Goal: Task Accomplishment & Management: Complete application form

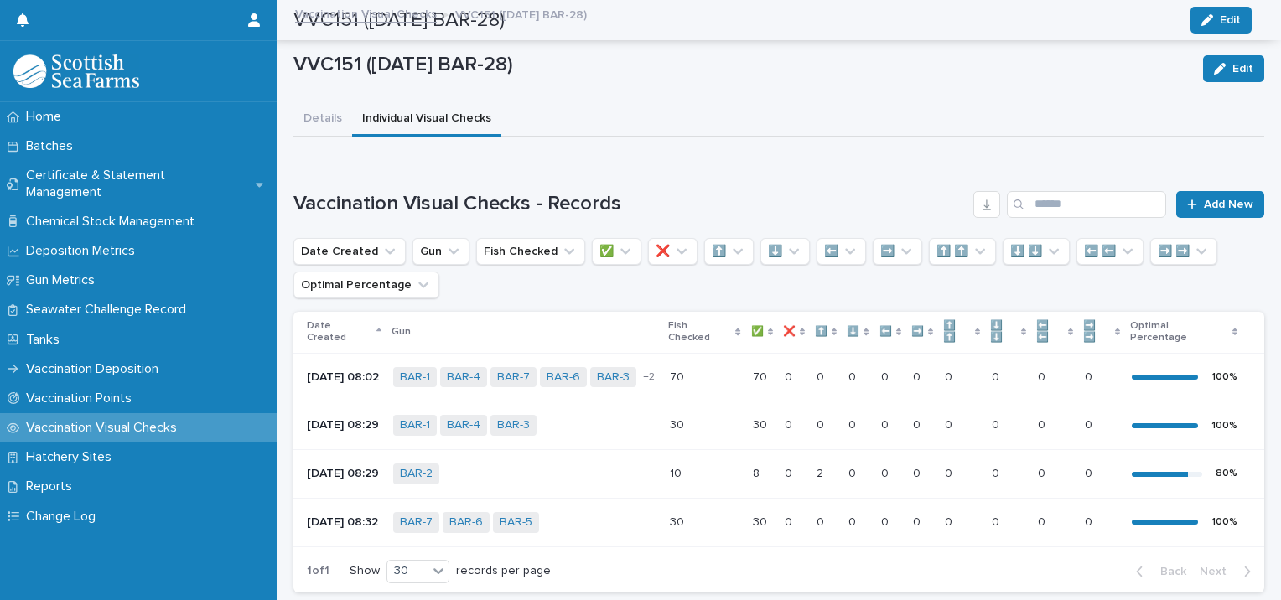
scroll to position [130, 0]
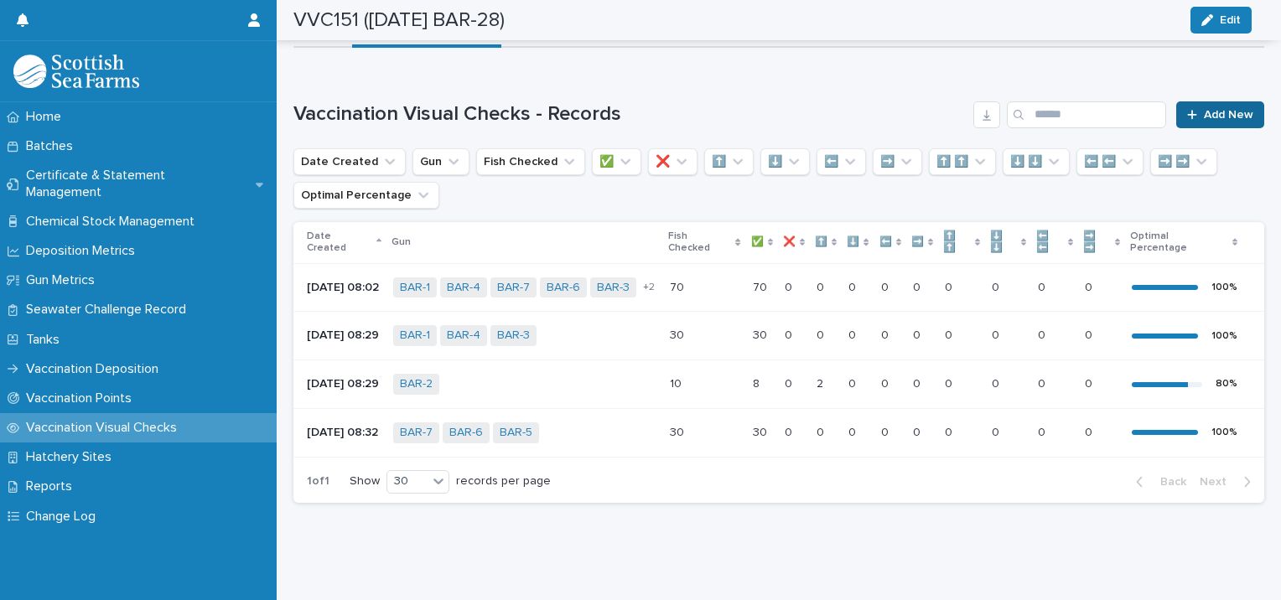
click at [1205, 109] on span "Add New" at bounding box center [1228, 115] width 49 height 12
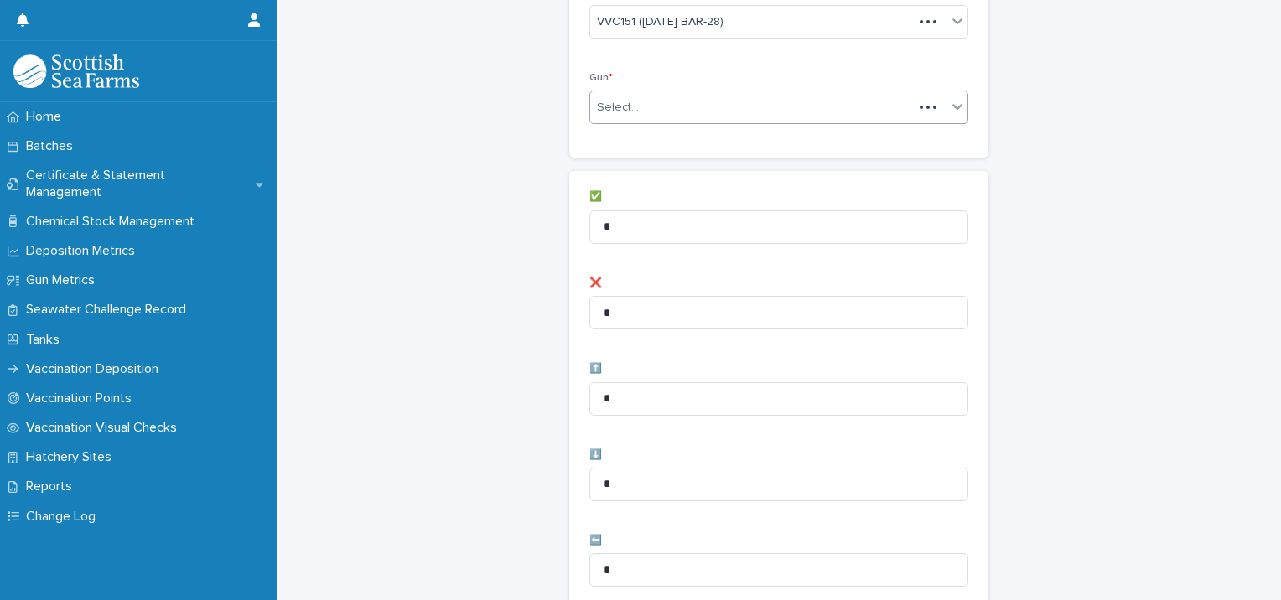
scroll to position [131, 0]
click at [671, 101] on div "Select..." at bounding box center [768, 107] width 356 height 28
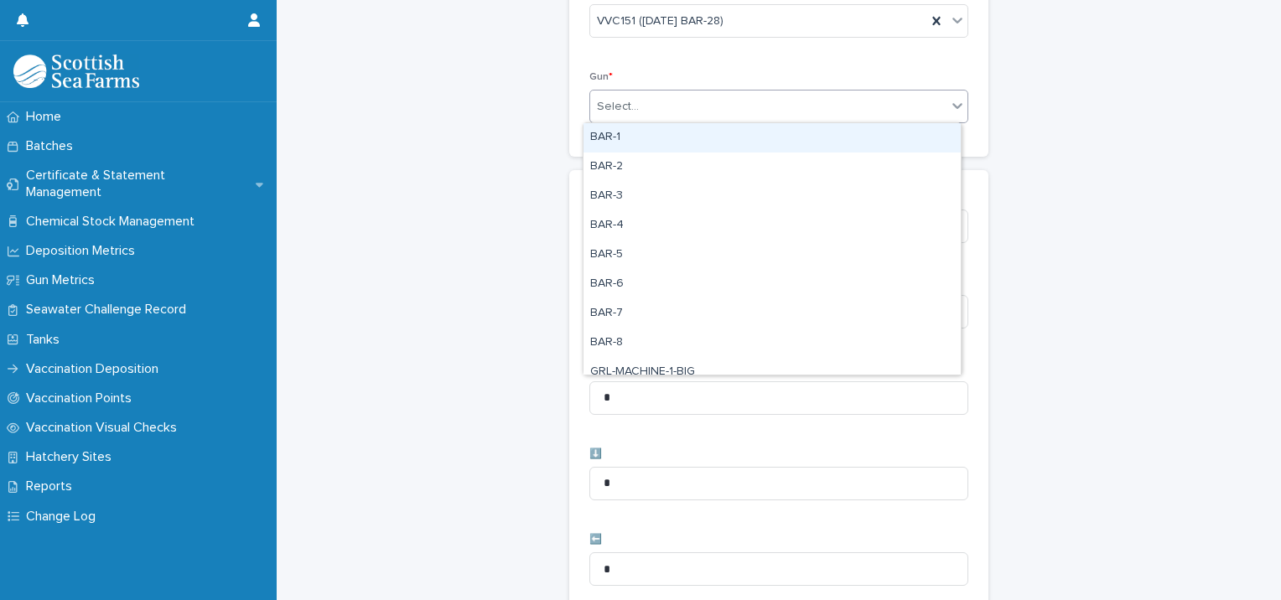
click at [644, 141] on div "BAR-1" at bounding box center [771, 137] width 377 height 29
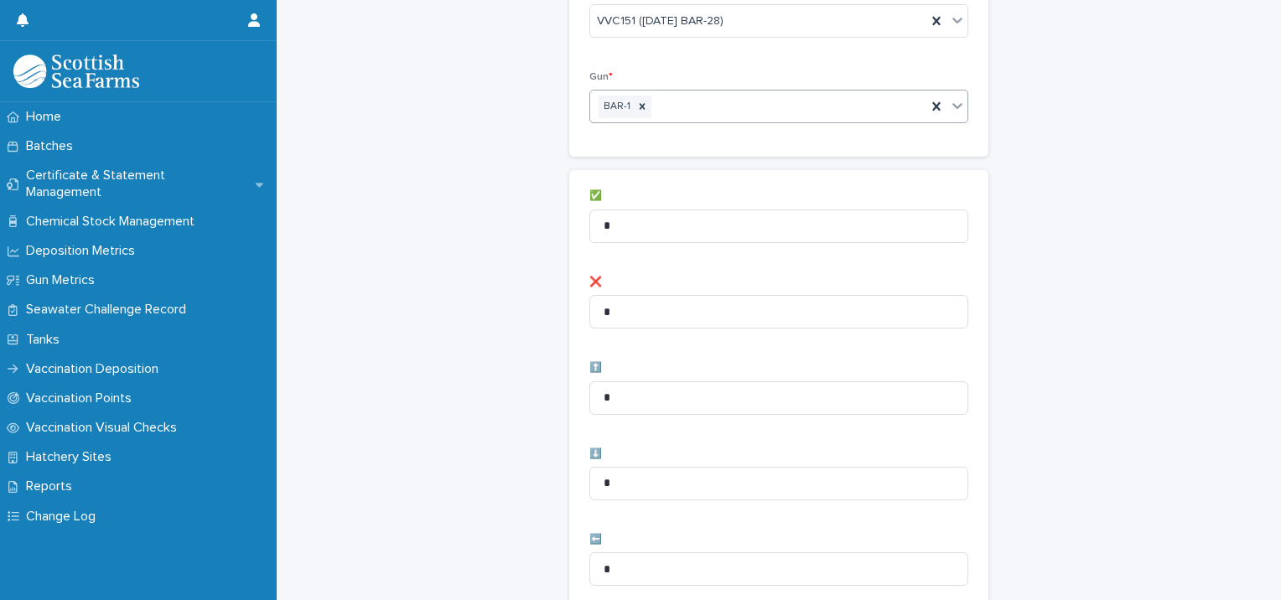
click at [667, 109] on div "BAR-1" at bounding box center [758, 106] width 336 height 29
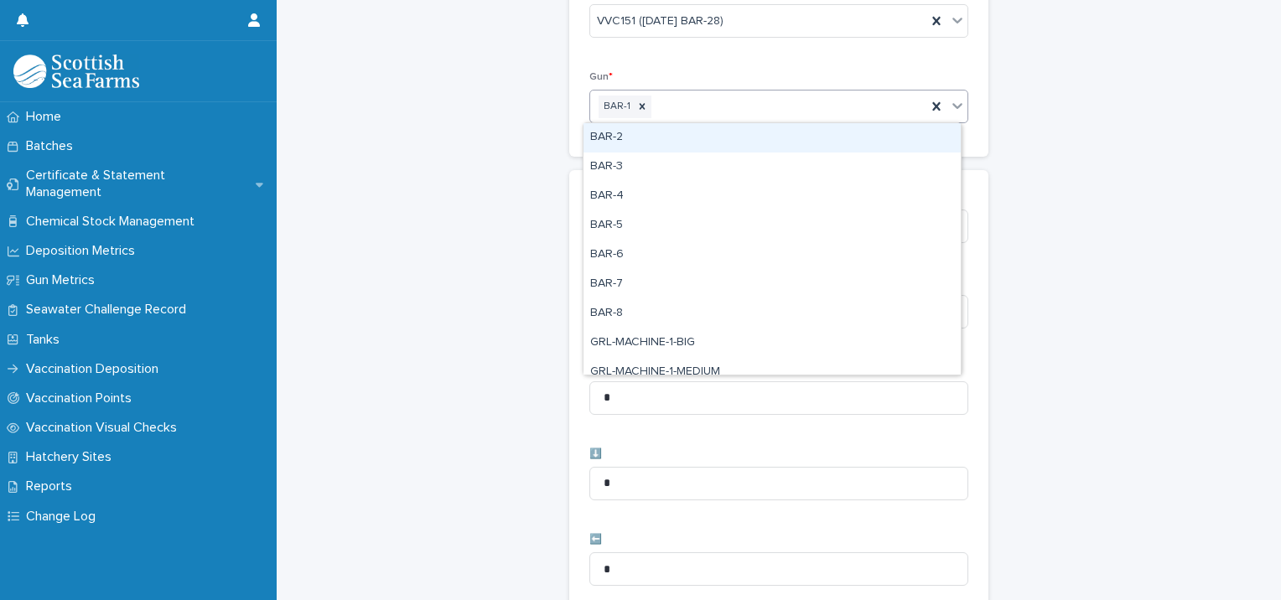
click at [645, 144] on div "BAR-2" at bounding box center [771, 137] width 377 height 29
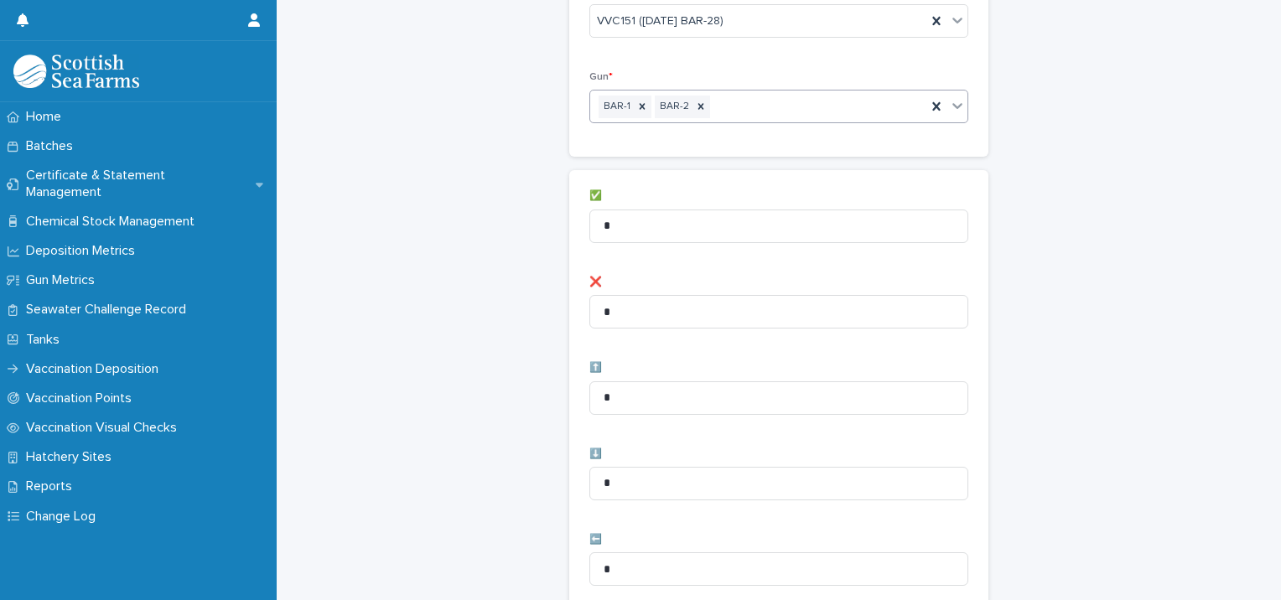
click at [727, 108] on div "BAR-1 BAR-2" at bounding box center [758, 106] width 336 height 29
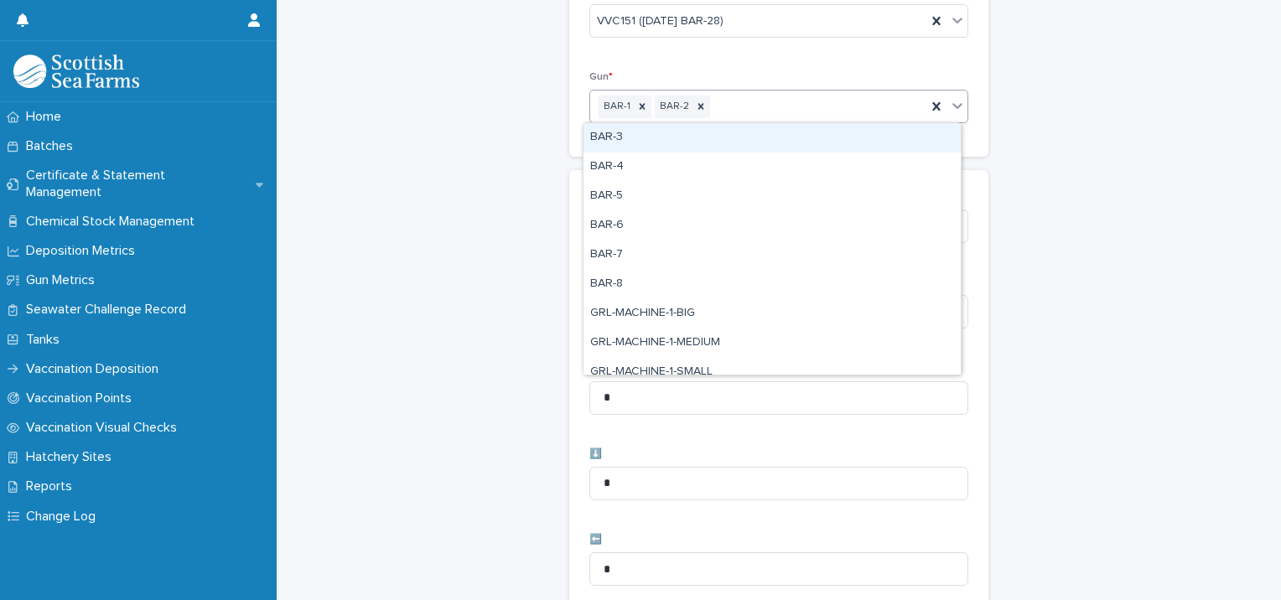
click at [677, 140] on div "BAR-3" at bounding box center [771, 137] width 377 height 29
click at [779, 104] on div "BAR-1 BAR-2 BAR-3" at bounding box center [758, 106] width 336 height 29
click at [724, 142] on div "BAR-4" at bounding box center [771, 137] width 377 height 29
click at [829, 101] on div "BAR-1 BAR-2 BAR-3 BAR-4" at bounding box center [758, 106] width 336 height 29
click at [748, 145] on div "BAR-5" at bounding box center [771, 137] width 377 height 29
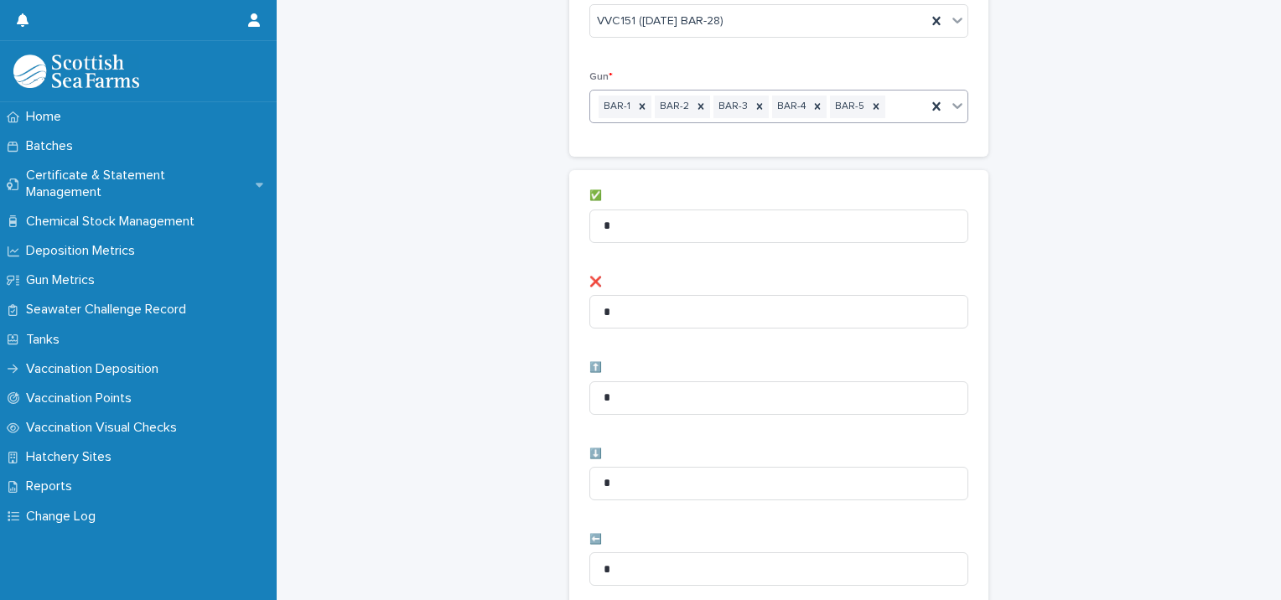
click at [890, 101] on div "BAR-1 BAR-2 BAR-3 BAR-4 BAR-5" at bounding box center [758, 106] width 336 height 29
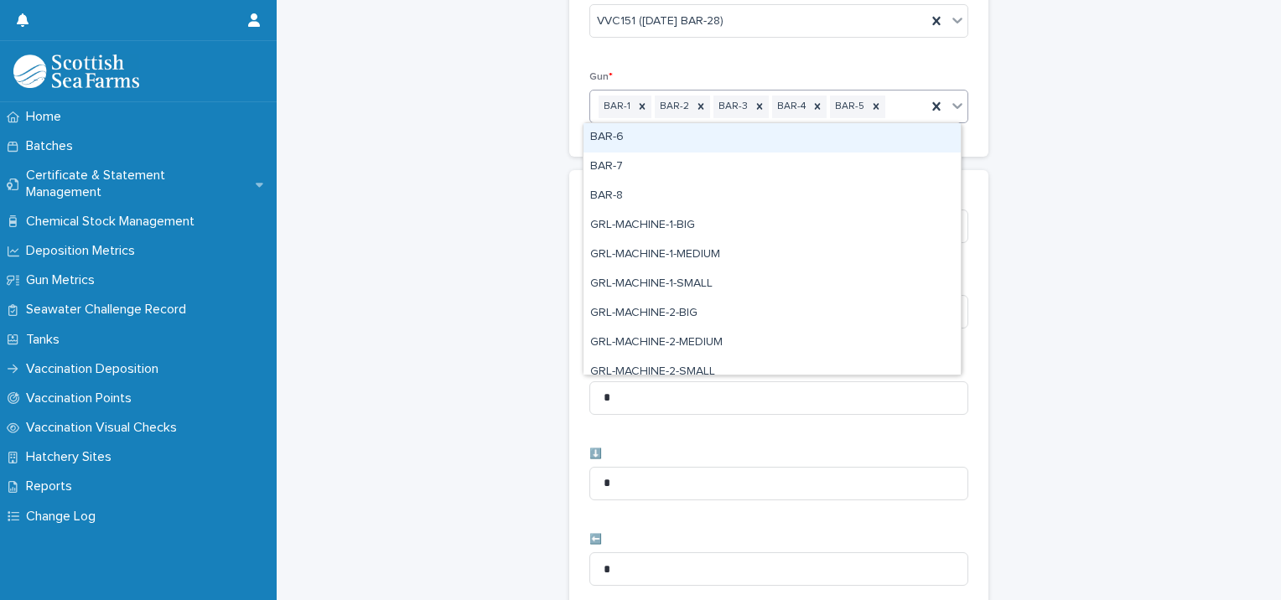
click at [748, 141] on div "BAR-6" at bounding box center [771, 137] width 377 height 29
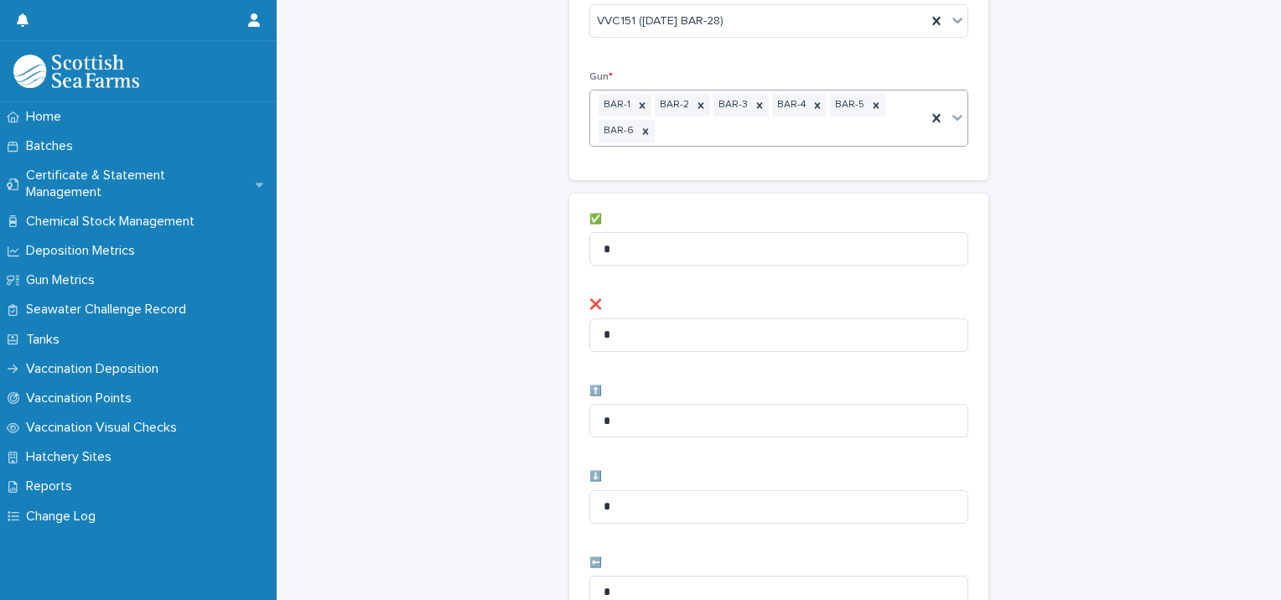
scroll to position [142, 0]
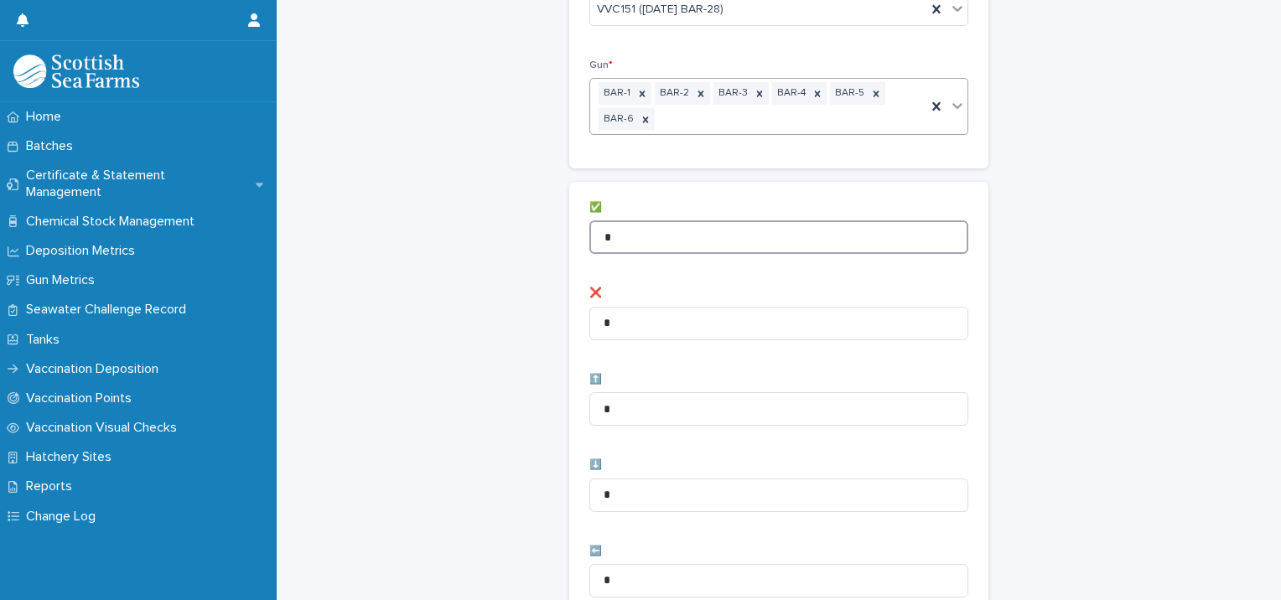
drag, startPoint x: 626, startPoint y: 231, endPoint x: 543, endPoint y: 227, distance: 83.1
click at [546, 227] on div "Vaccination Visual Checks - Records: add new Loading... Saving… Loading... Savi…" at bounding box center [778, 540] width 971 height 1363
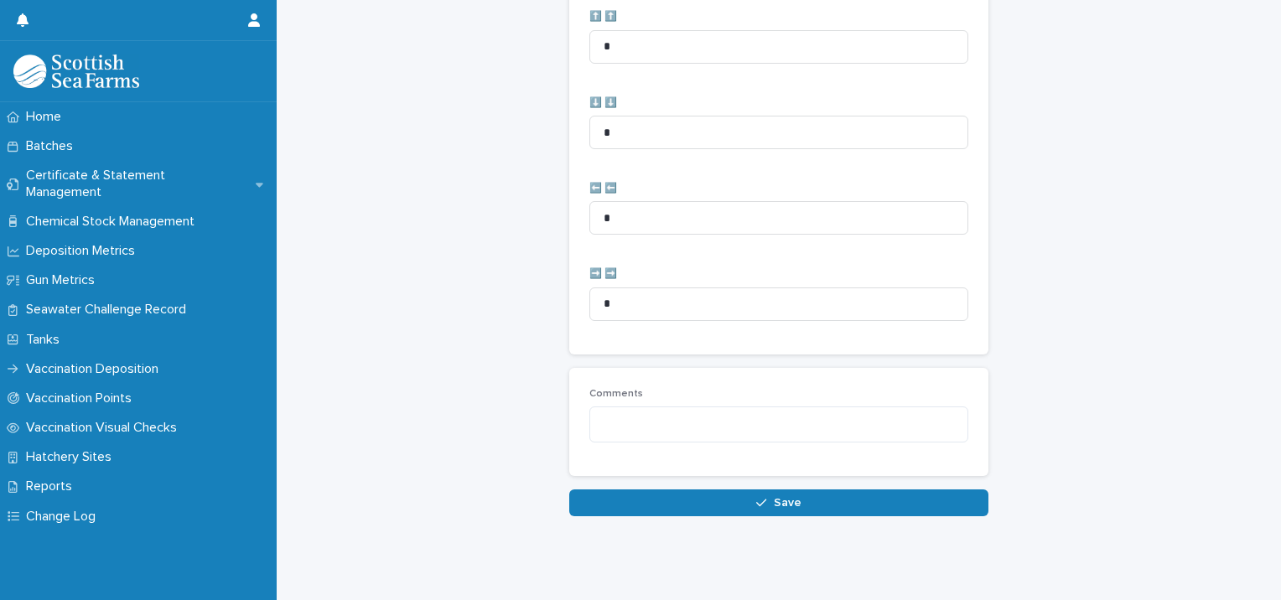
scroll to position [860, 0]
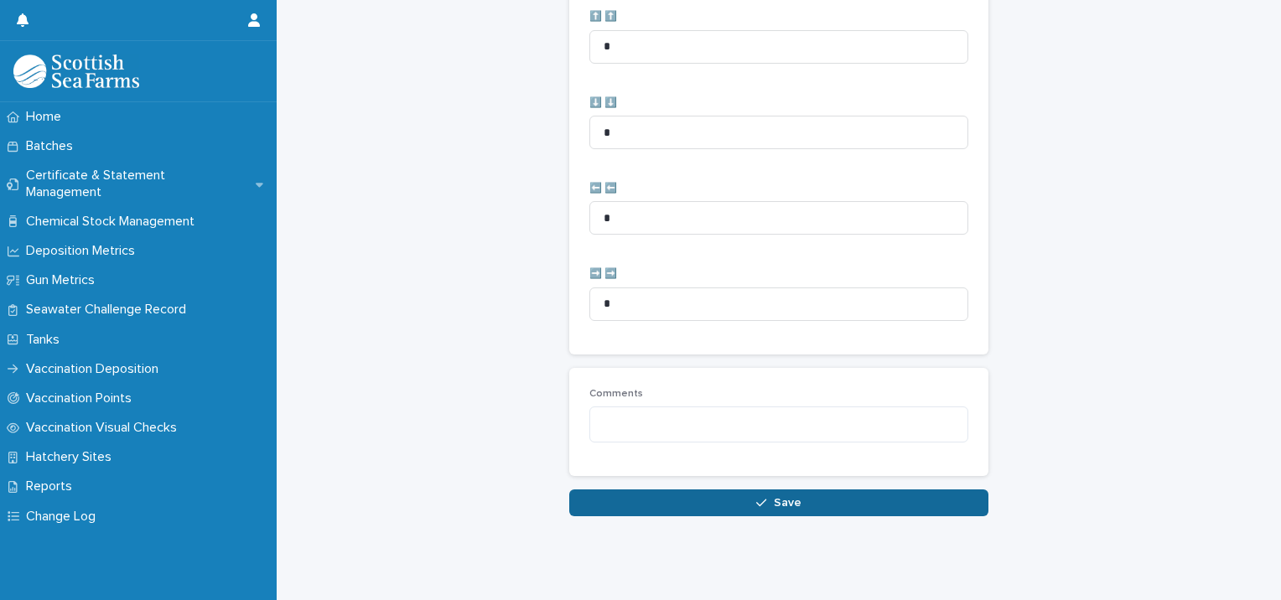
type input "**"
click at [678, 489] on button "Save" at bounding box center [778, 502] width 419 height 27
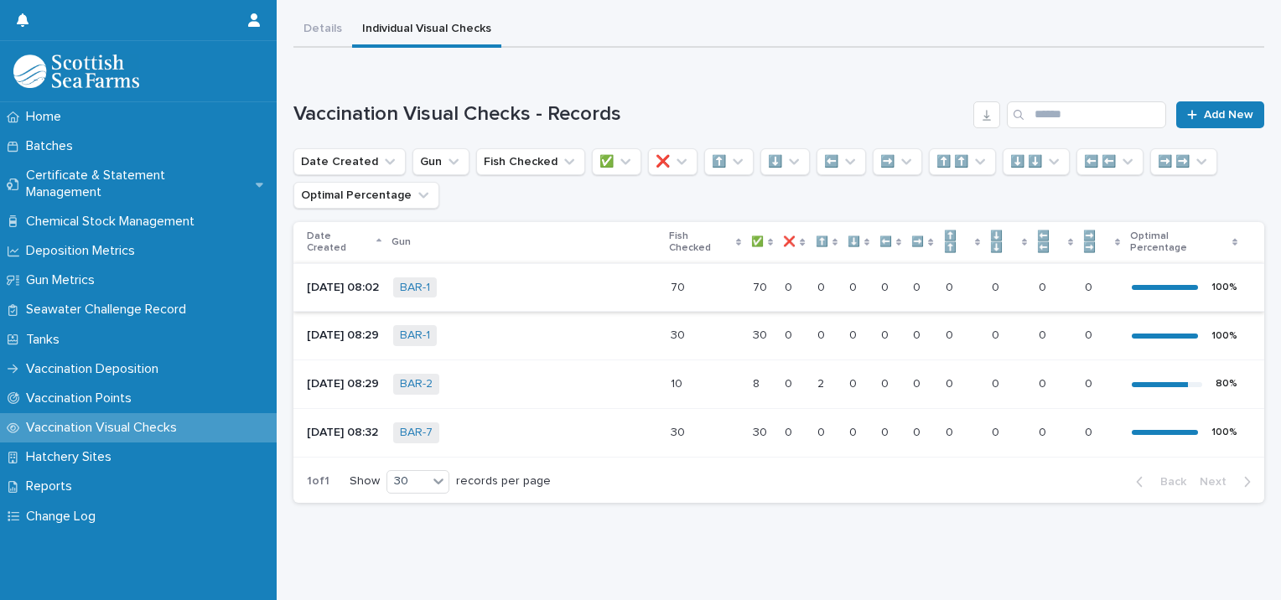
scroll to position [130, 0]
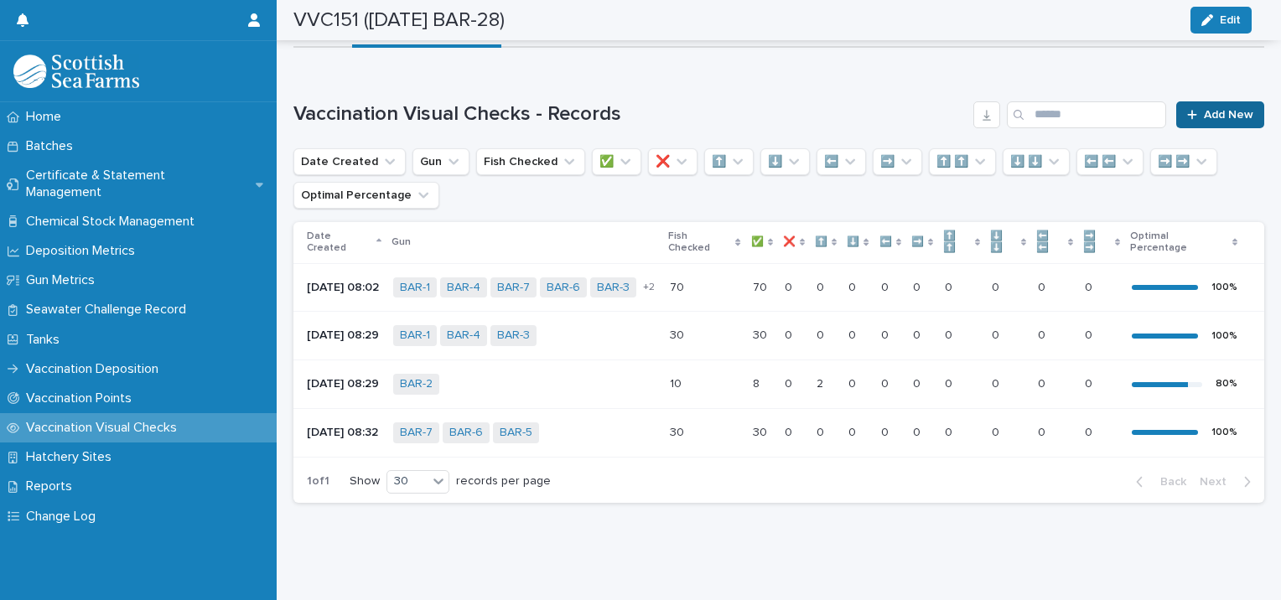
click at [1204, 109] on span "Add New" at bounding box center [1228, 115] width 49 height 12
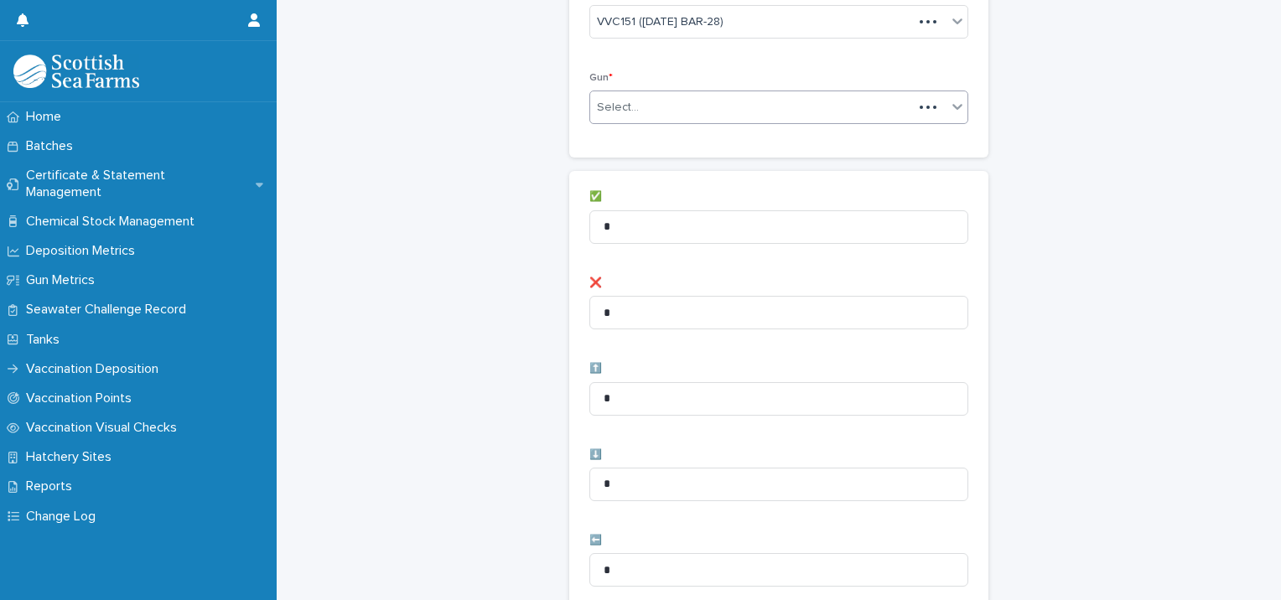
click at [656, 106] on div "Select..." at bounding box center [751, 108] width 323 height 28
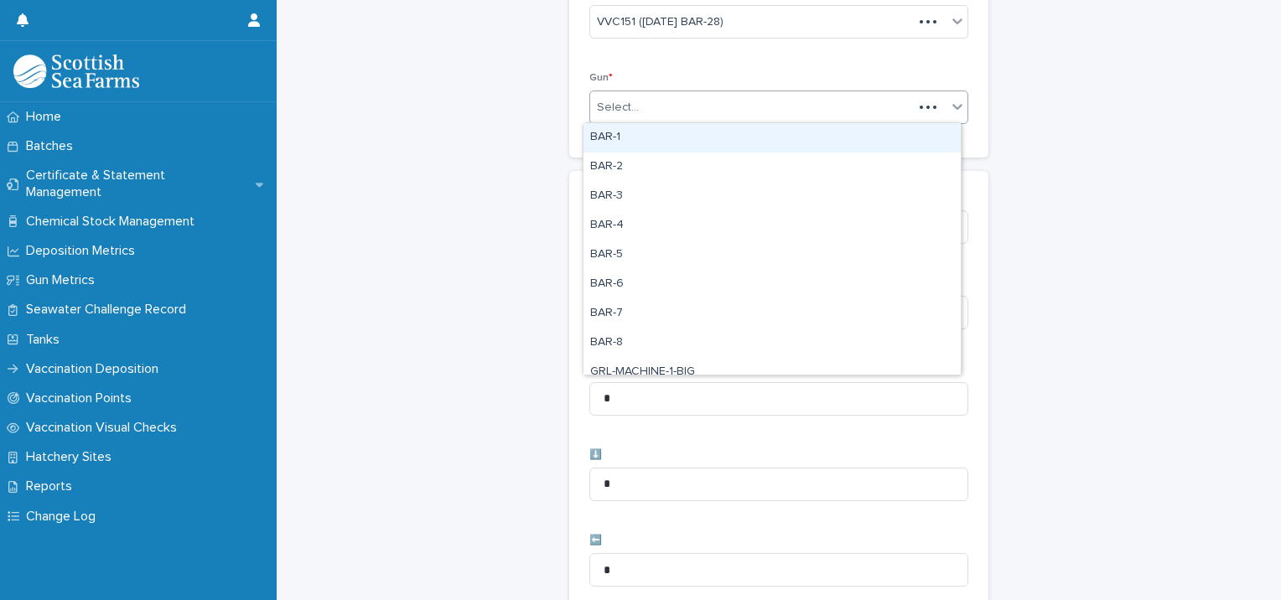
scroll to position [131, 0]
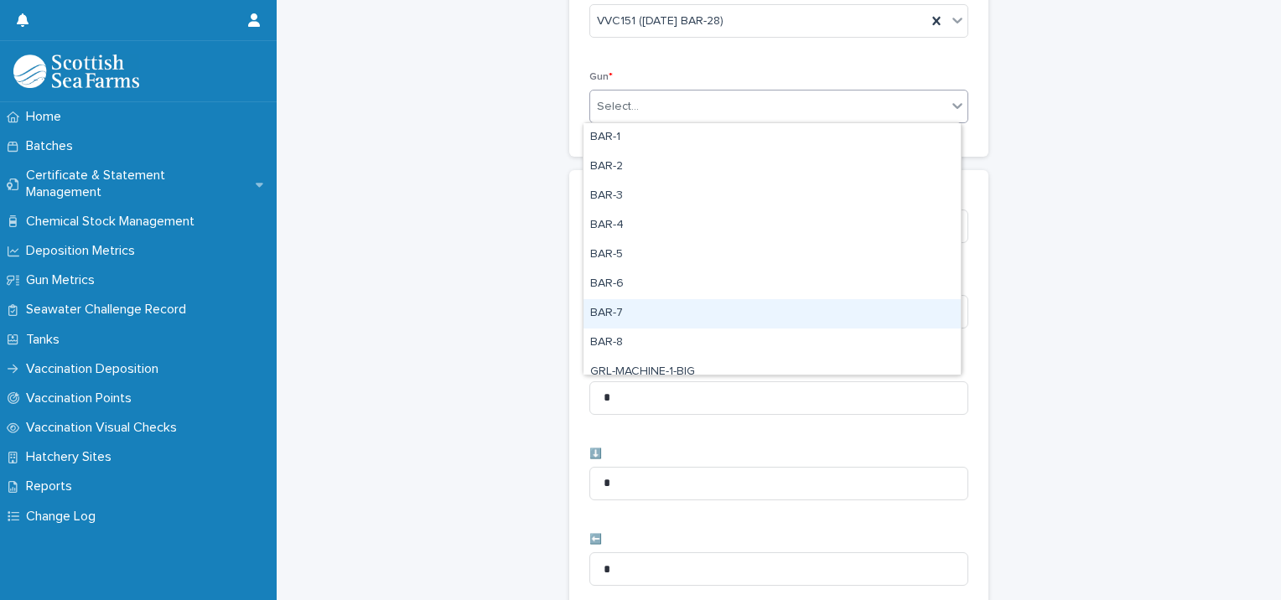
click at [617, 308] on div "BAR-7" at bounding box center [771, 313] width 377 height 29
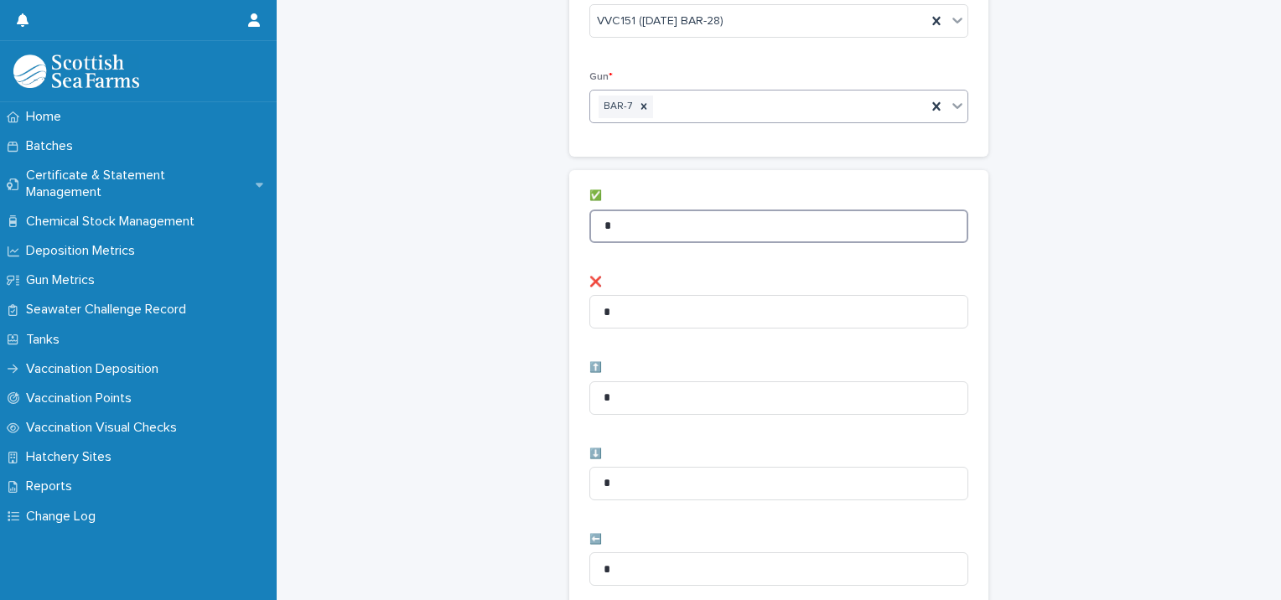
drag, startPoint x: 619, startPoint y: 225, endPoint x: 560, endPoint y: 212, distance: 60.8
click at [569, 215] on div "✅ * ❌ * ⬆️ * ⬇️ * ⬅️ * ➡️ * ⬆️ ⬆️ * ⬇️ ⬇️ * ⬅️ ⬅️ * ➡️ ➡️ *" at bounding box center [778, 609] width 419 height 878
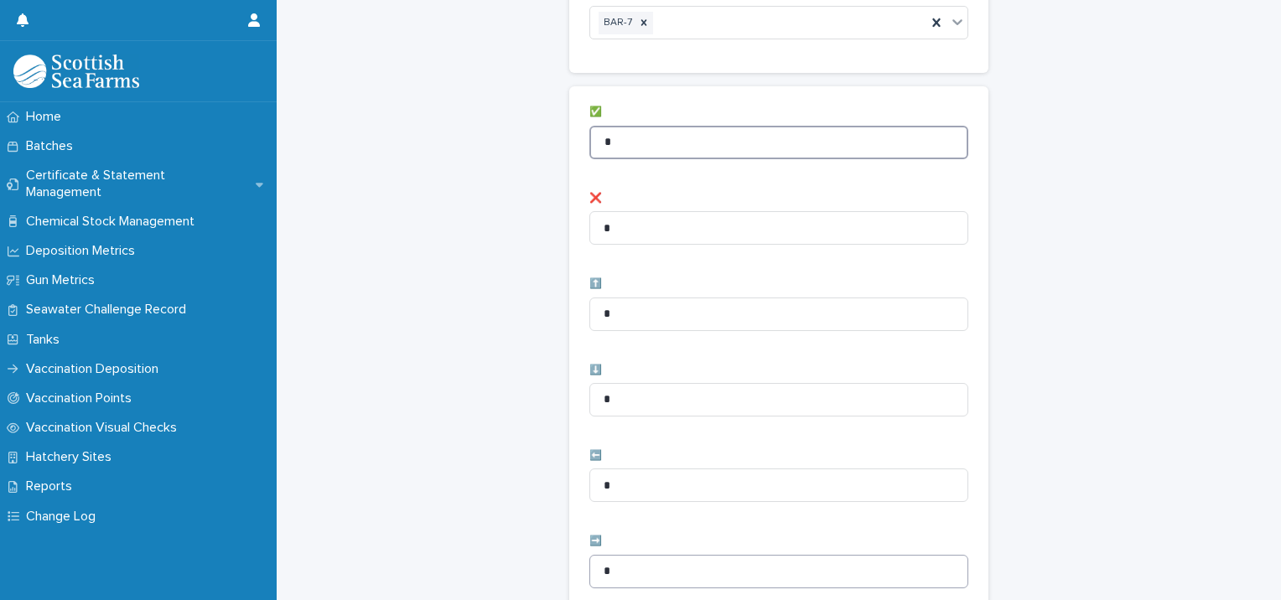
type input "*"
drag, startPoint x: 583, startPoint y: 564, endPoint x: 559, endPoint y: 555, distance: 25.2
click at [572, 560] on div "✅ * ❌ * ⬆️ * ⬇️ * ⬅️ * ➡️ * ⬆️ ⬆️ * ⬇️ ⬇️ * ⬅️ ⬅️ * ➡️ ➡️ *" at bounding box center [778, 525] width 419 height 878
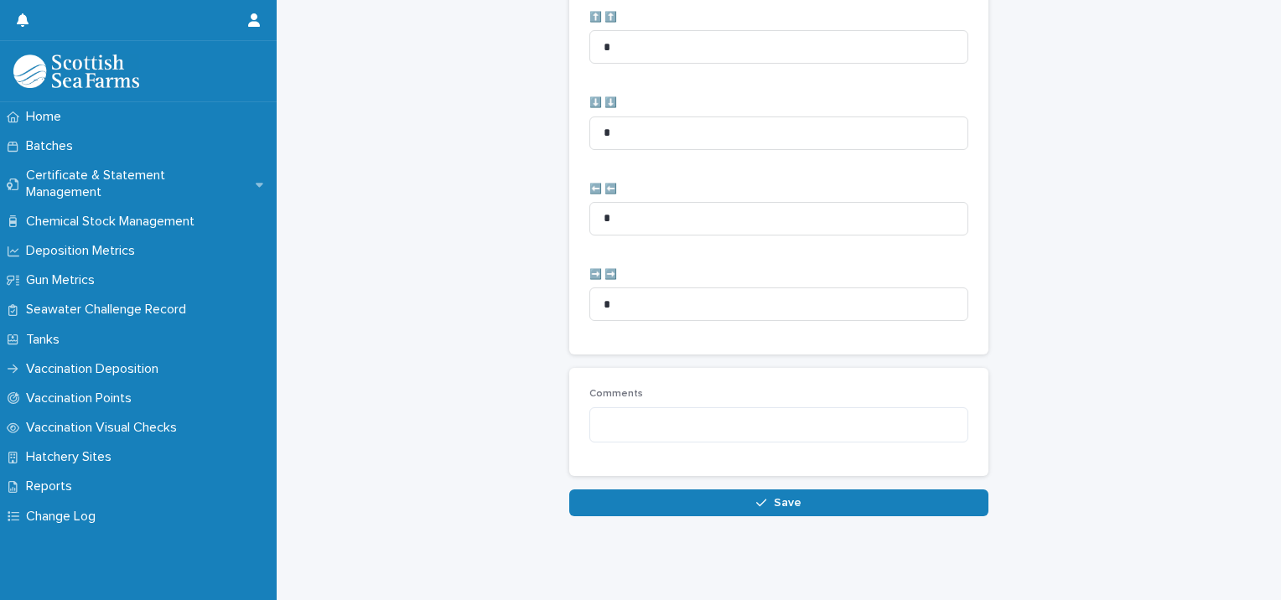
scroll to position [836, 0]
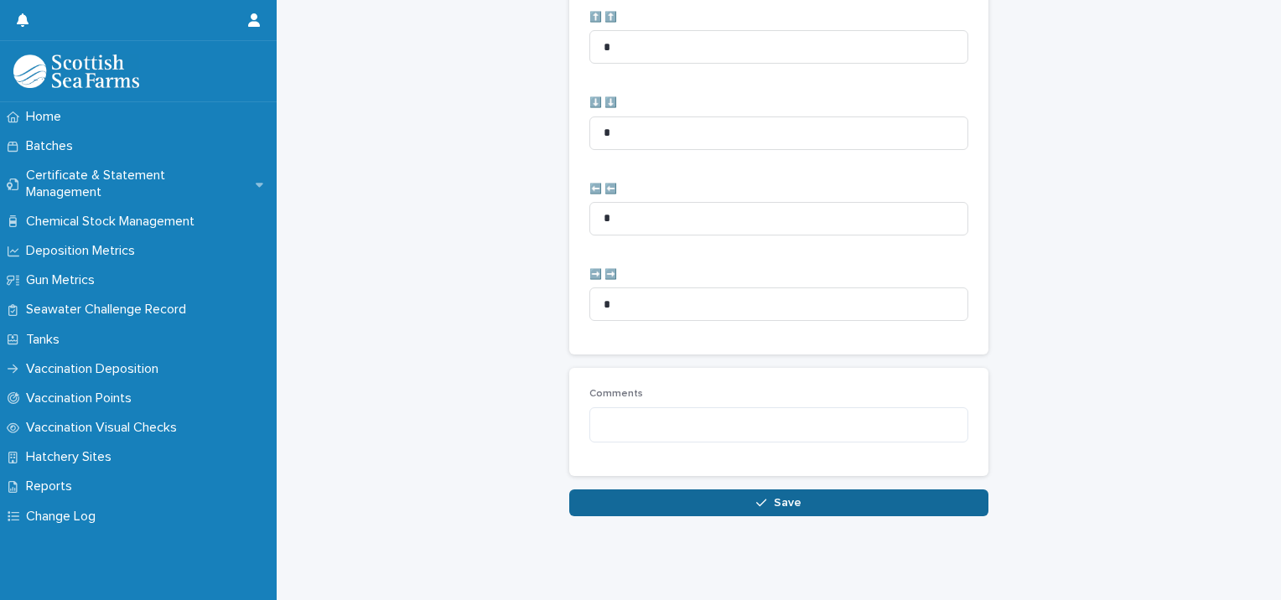
type input "*"
click at [721, 490] on button "Save" at bounding box center [778, 502] width 419 height 27
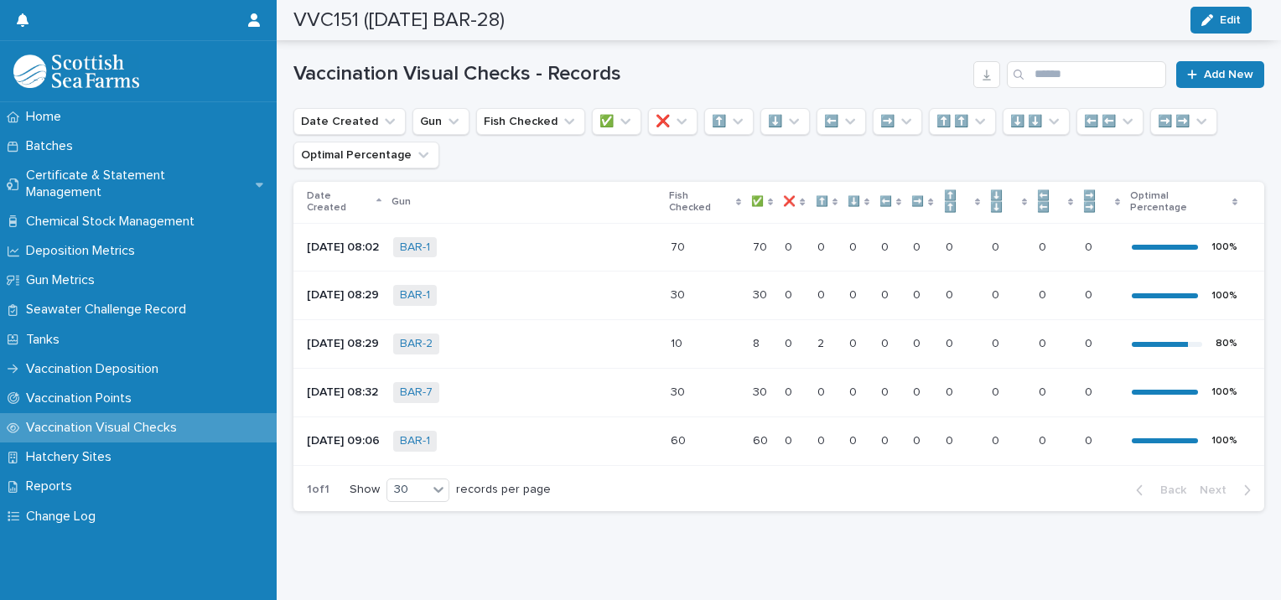
scroll to position [185, 0]
